Goal: Transaction & Acquisition: Download file/media

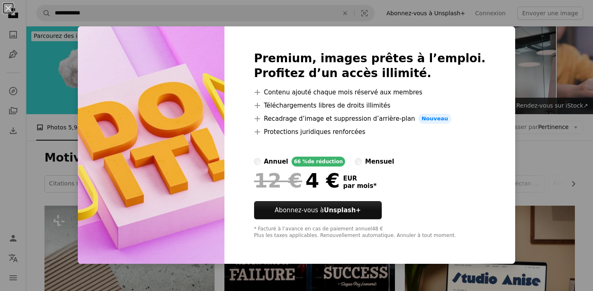
scroll to position [790, 0]
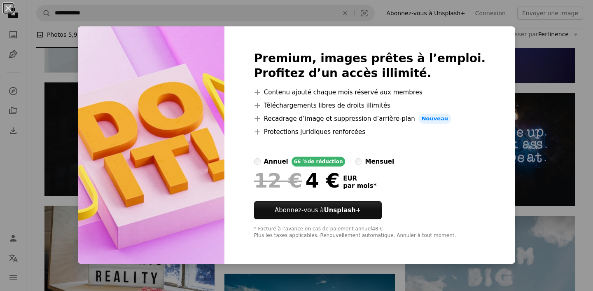
click at [517, 91] on div "An X shape Premium, images prêtes à l’emploi. Profitez d’un accès illimité. A p…" at bounding box center [296, 145] width 593 height 291
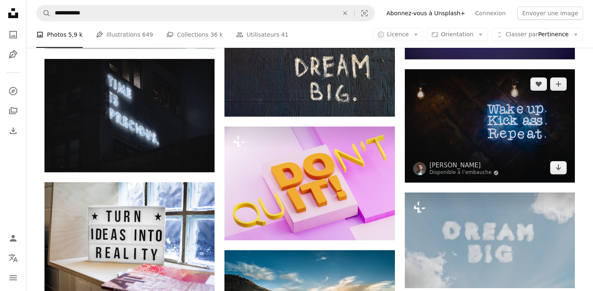
scroll to position [807, 0]
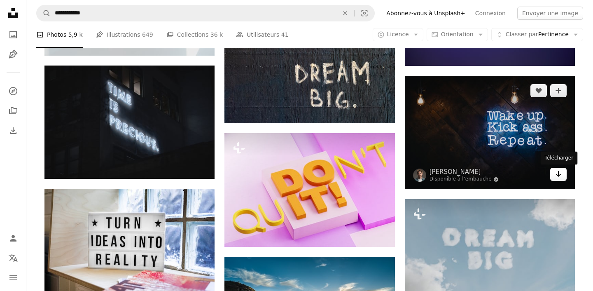
click at [562, 177] on link "Arrow pointing down" at bounding box center [558, 174] width 16 height 13
